Goal: Task Accomplishment & Management: Use online tool/utility

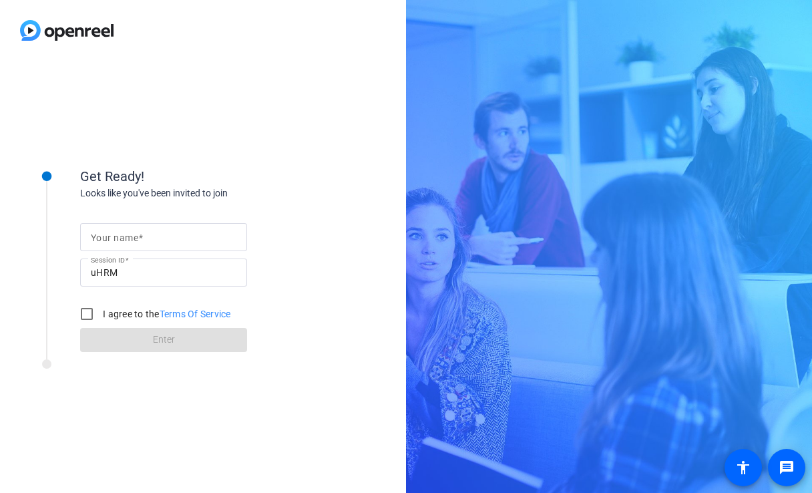
click at [160, 243] on input "Your name" at bounding box center [164, 237] width 146 height 16
type input "[PERSON_NAME]"
click at [126, 275] on input "uHRM" at bounding box center [164, 272] width 146 height 16
click at [88, 313] on input "I agree to the Terms Of Service" at bounding box center [86, 314] width 27 height 27
checkbox input "true"
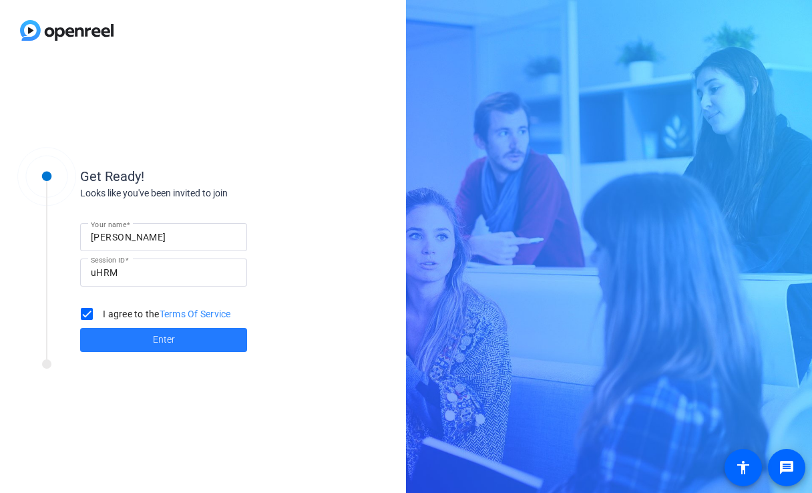
click at [129, 335] on span at bounding box center [163, 340] width 167 height 32
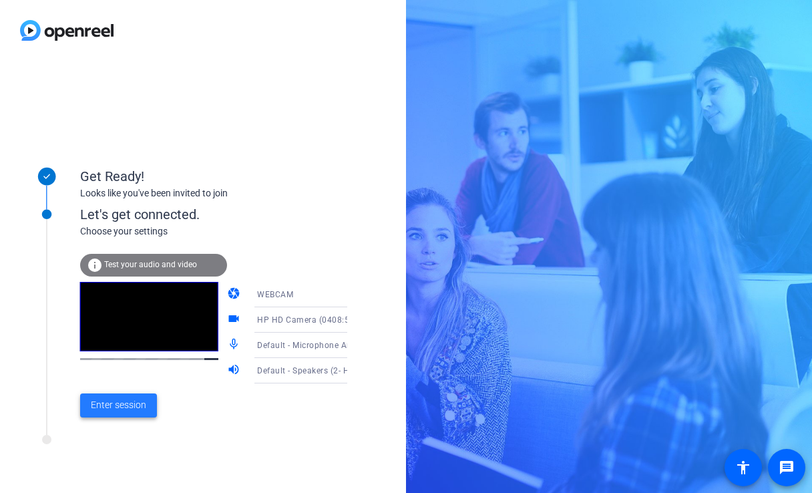
click at [126, 402] on span "Enter session" at bounding box center [118, 405] width 55 height 14
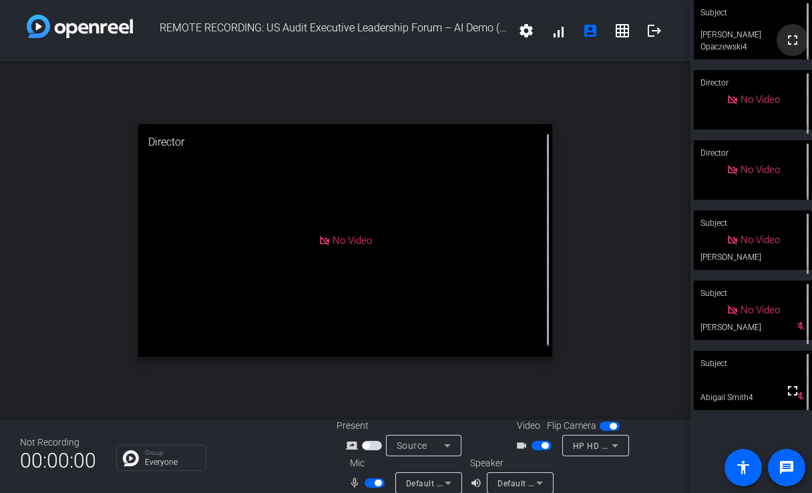
click at [789, 39] on mat-icon "fullscreen" at bounding box center [793, 40] width 16 height 16
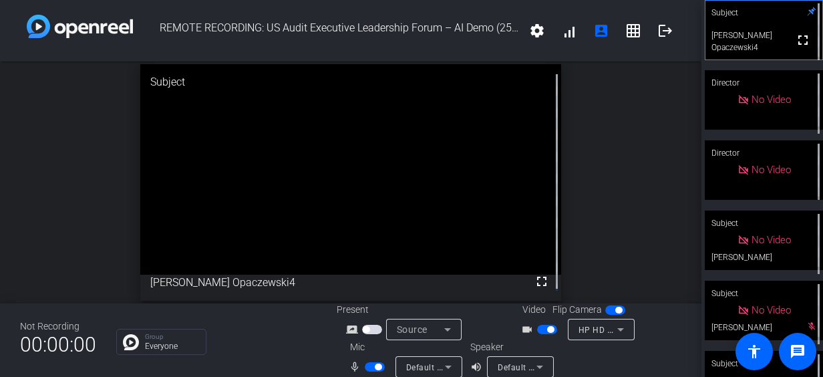
scroll to position [44, 0]
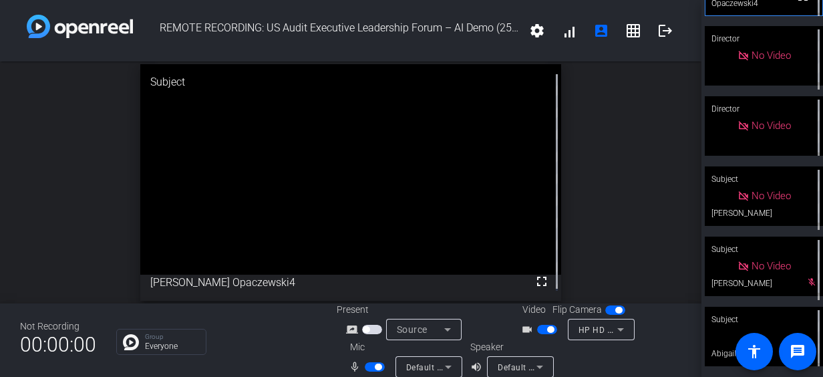
click at [713, 323] on div "Subject" at bounding box center [764, 319] width 118 height 25
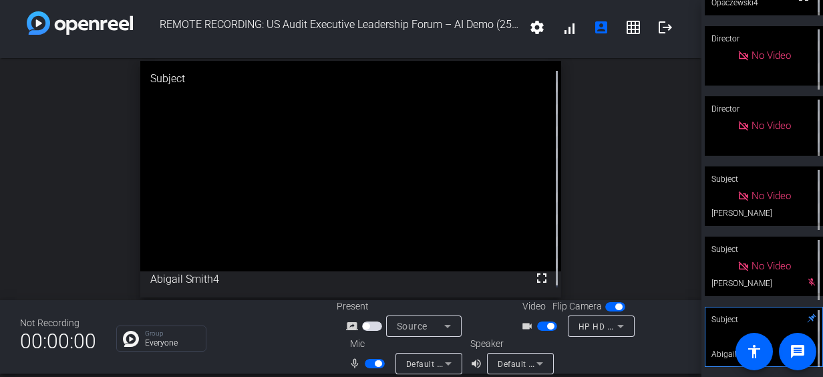
scroll to position [0, 0]
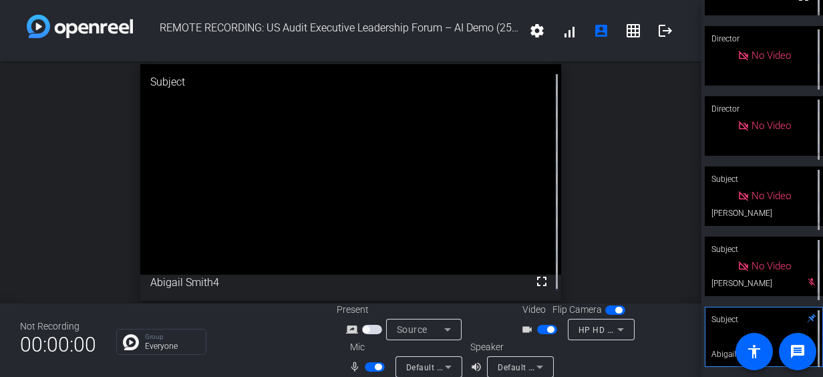
click at [60, 147] on div "open_in_new Subject fullscreen Abigail Smith4" at bounding box center [350, 182] width 701 height 242
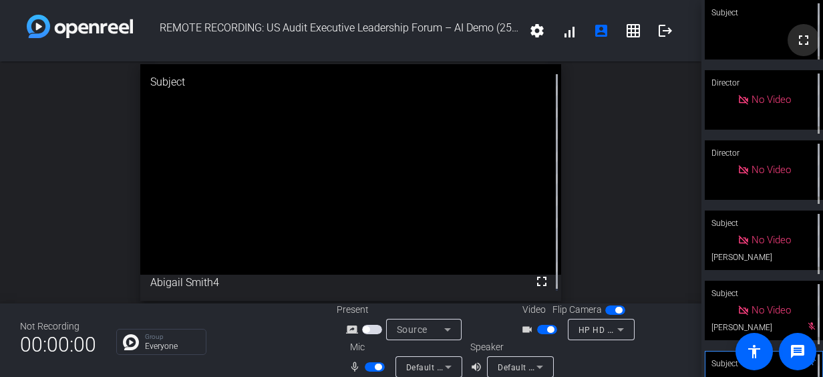
click at [795, 39] on mat-icon "fullscreen" at bounding box center [803, 40] width 16 height 16
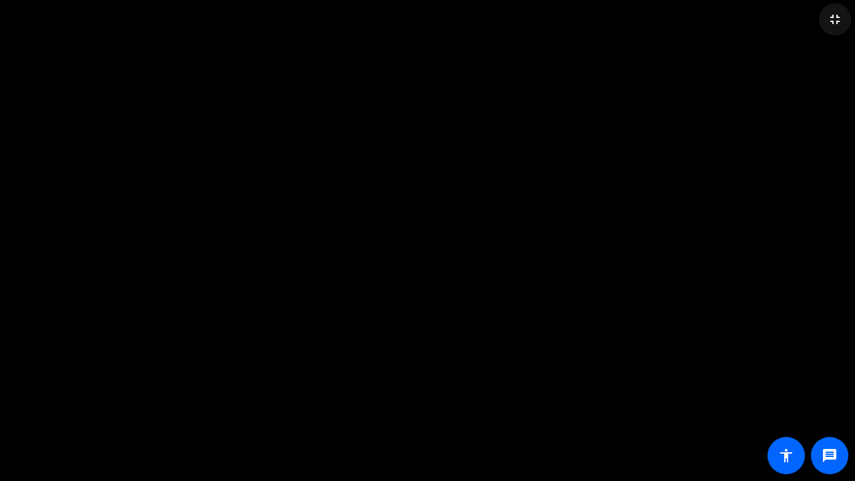
click at [811, 11] on span at bounding box center [835, 19] width 32 height 32
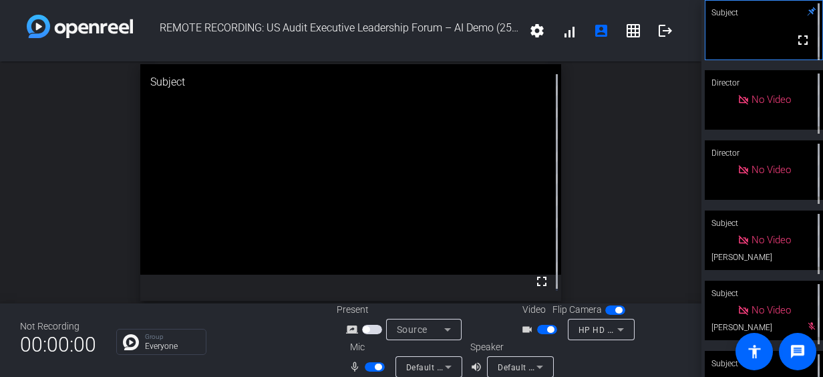
click at [92, 226] on div "open_in_new Subject fullscreen" at bounding box center [350, 182] width 701 height 242
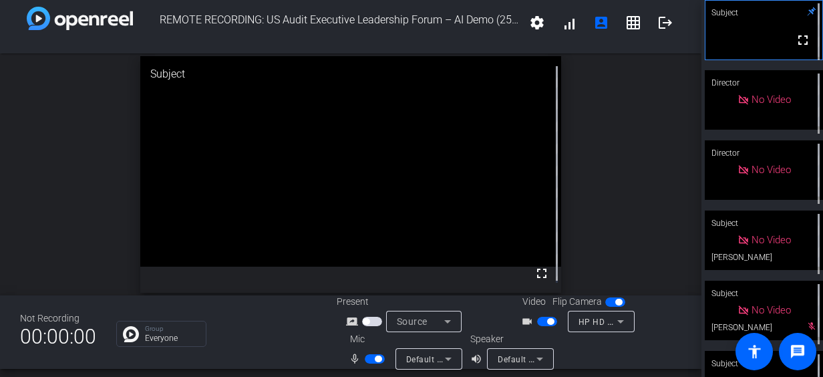
scroll to position [15, 0]
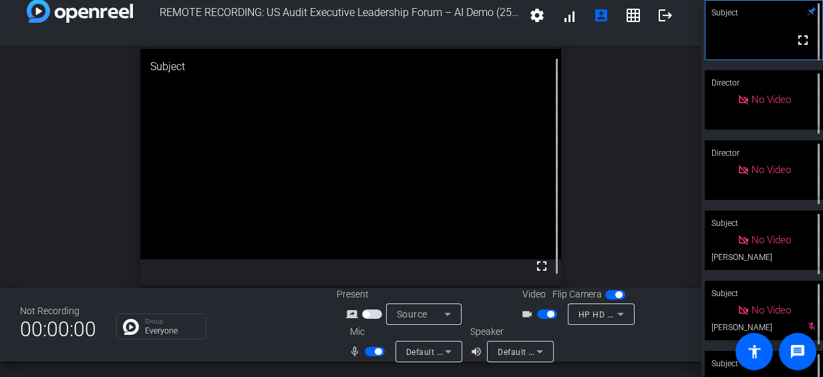
click at [126, 188] on div "open_in_new Subject fullscreen" at bounding box center [350, 167] width 701 height 242
click at [87, 226] on div "open_in_new Subject fullscreen" at bounding box center [350, 167] width 701 height 242
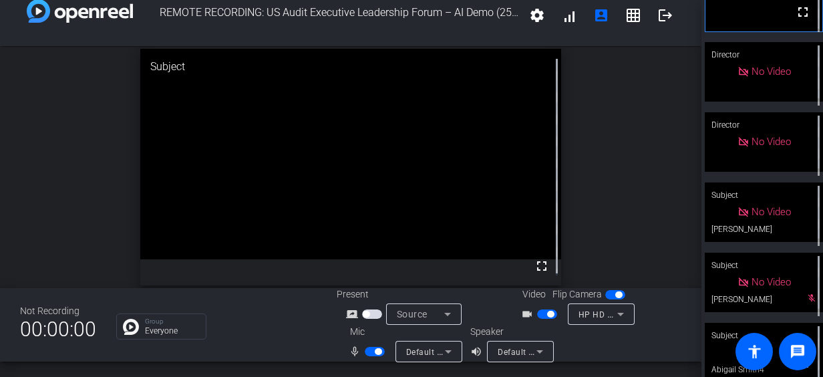
scroll to position [44, 0]
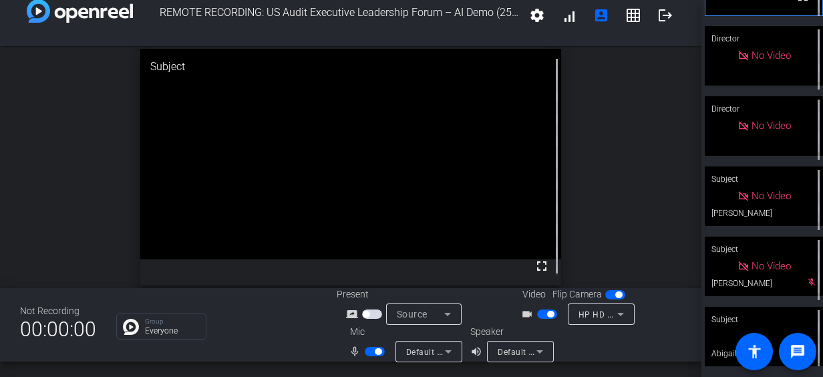
click at [77, 179] on div "open_in_new Subject fullscreen" at bounding box center [350, 167] width 701 height 242
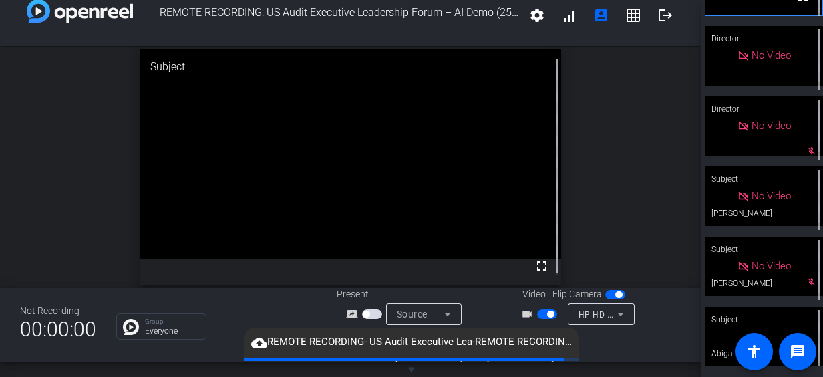
click at [49, 196] on div "open_in_new Subject fullscreen" at bounding box center [350, 167] width 701 height 242
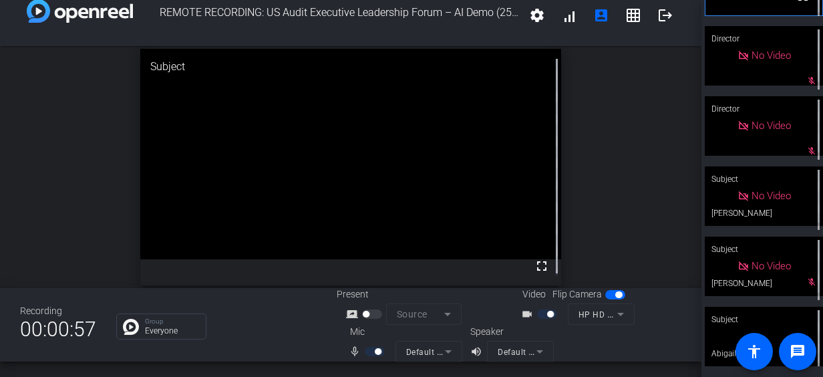
click at [89, 225] on div "open_in_new Subject fullscreen" at bounding box center [350, 167] width 701 height 242
click at [93, 248] on div "open_in_new Subject fullscreen" at bounding box center [350, 167] width 701 height 242
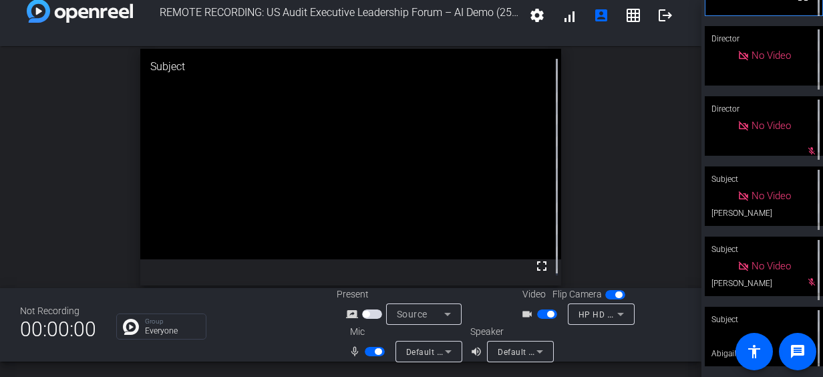
click at [70, 196] on div "open_in_new Subject fullscreen" at bounding box center [350, 167] width 701 height 242
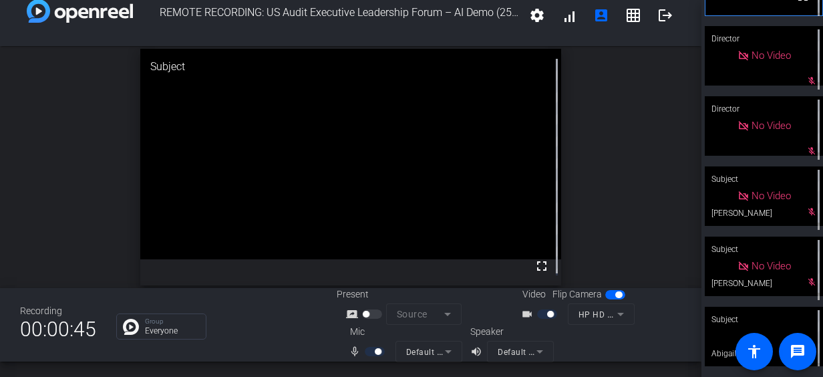
click at [83, 206] on div "open_in_new Subject fullscreen" at bounding box center [350, 167] width 701 height 242
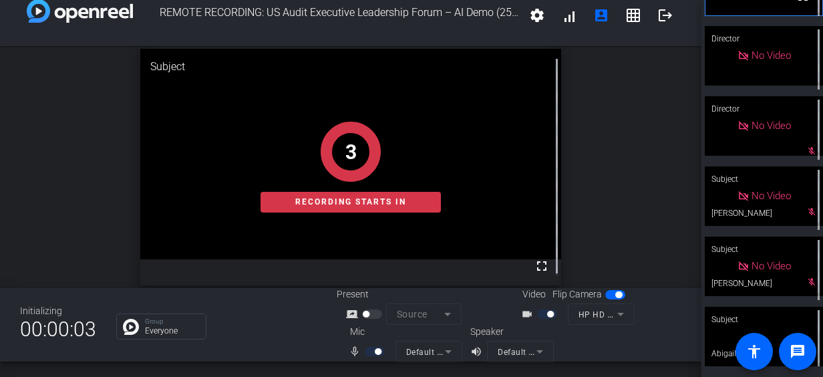
click at [116, 214] on div "open_in_new Subject fullscreen 3 Recording starts in" at bounding box center [350, 167] width 701 height 242
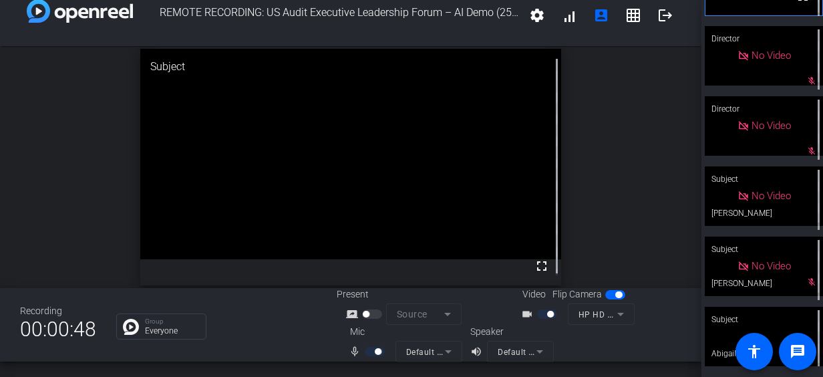
click at [57, 225] on div "open_in_new Subject fullscreen" at bounding box center [350, 167] width 701 height 242
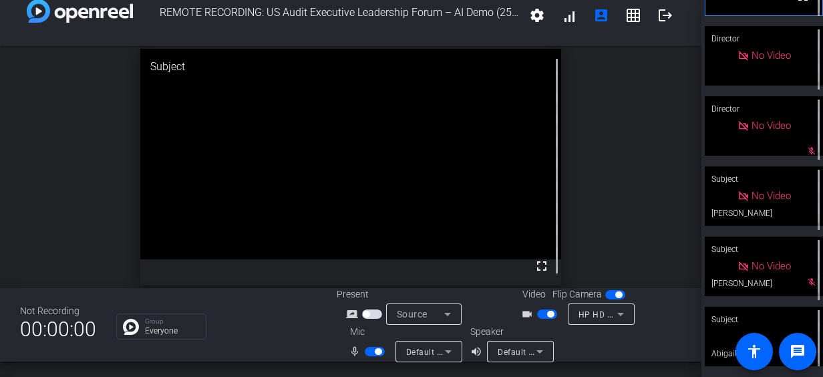
click at [56, 171] on div "open_in_new Subject fullscreen" at bounding box center [350, 167] width 701 height 242
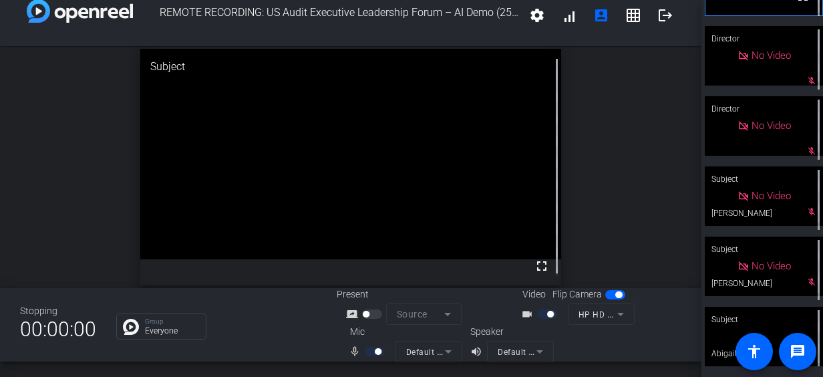
click at [65, 175] on div "open_in_new Subject fullscreen" at bounding box center [350, 167] width 701 height 242
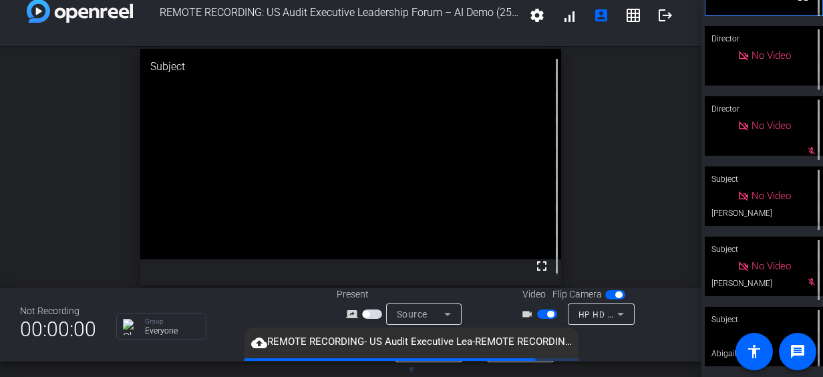
click at [92, 165] on div "open_in_new Subject fullscreen" at bounding box center [350, 167] width 701 height 242
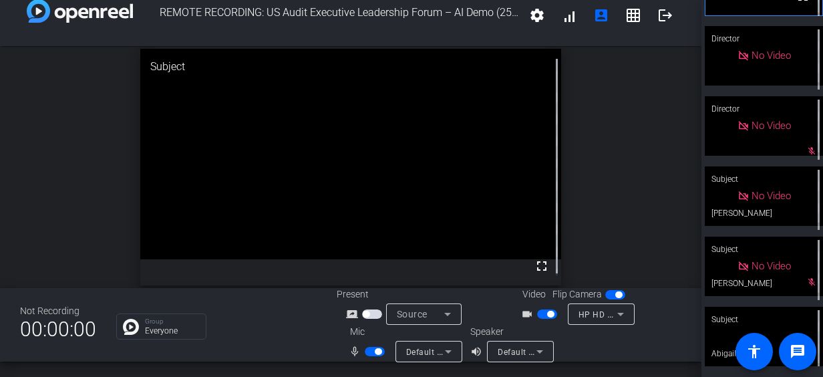
click at [52, 164] on div "open_in_new Subject fullscreen" at bounding box center [350, 167] width 701 height 242
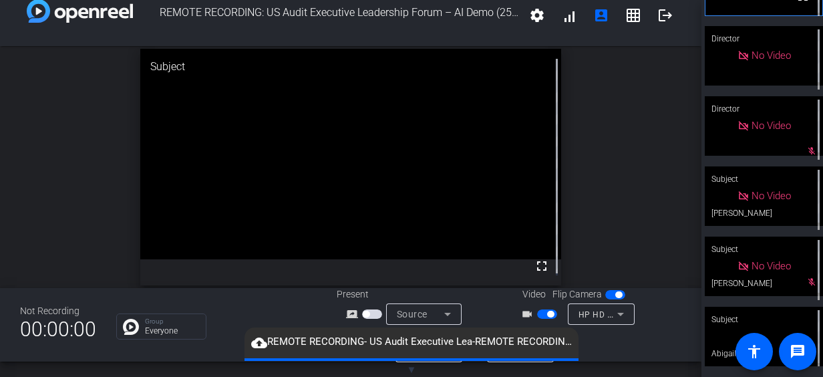
click at [103, 142] on div "open_in_new Subject fullscreen" at bounding box center [350, 167] width 701 height 242
click at [68, 244] on div "open_in_new Subject fullscreen" at bounding box center [350, 167] width 701 height 242
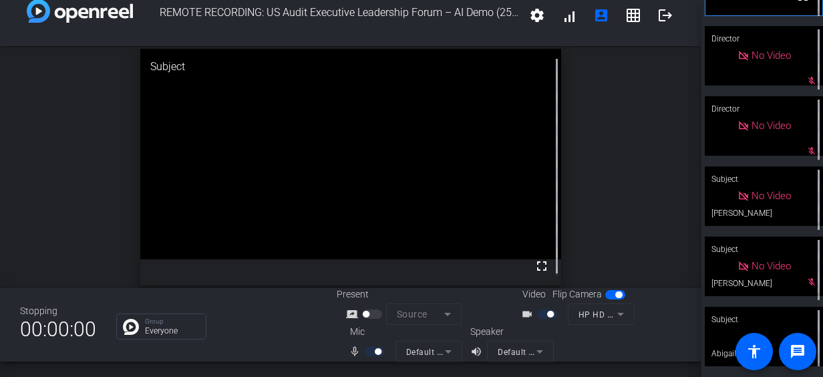
click at [50, 244] on div "open_in_new Subject fullscreen" at bounding box center [350, 167] width 701 height 242
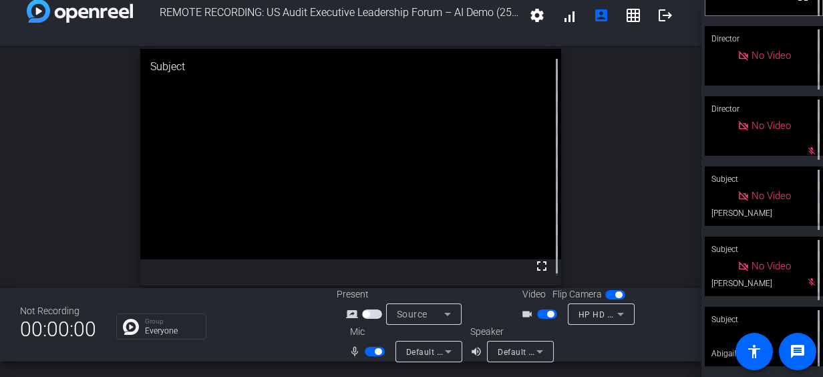
click at [85, 173] on div "open_in_new Subject fullscreen" at bounding box center [350, 167] width 701 height 242
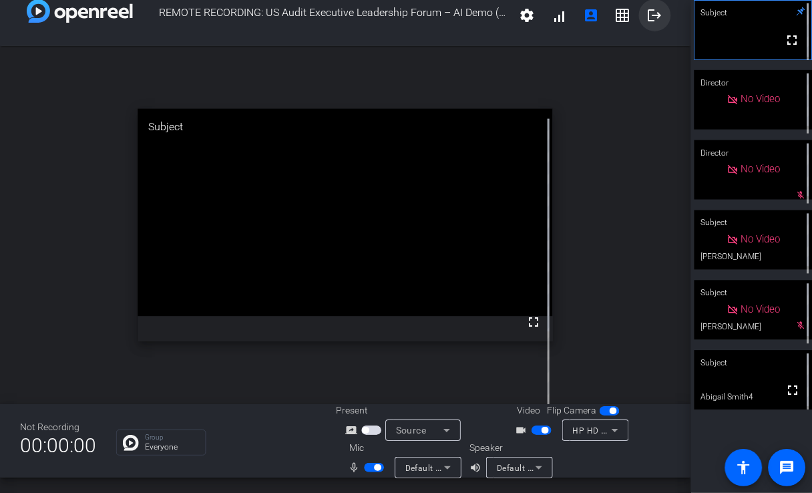
scroll to position [0, 0]
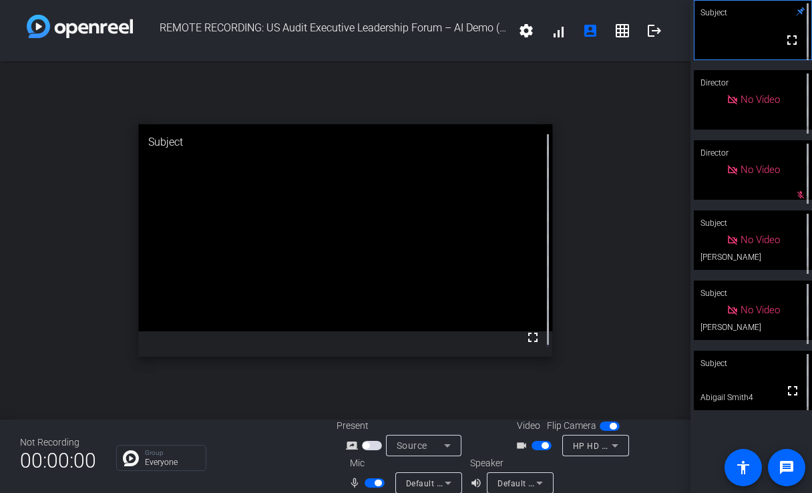
click at [370, 442] on span "button" at bounding box center [372, 445] width 20 height 9
click at [647, 33] on mat-icon "logout" at bounding box center [654, 31] width 16 height 16
